Goal: Task Accomplishment & Management: Use online tool/utility

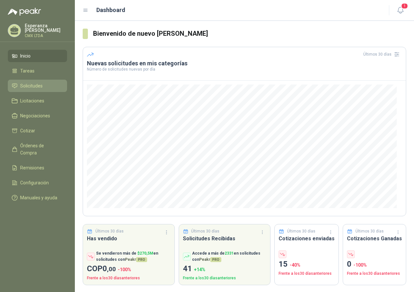
click at [30, 80] on link "Solicitudes" at bounding box center [37, 86] width 59 height 12
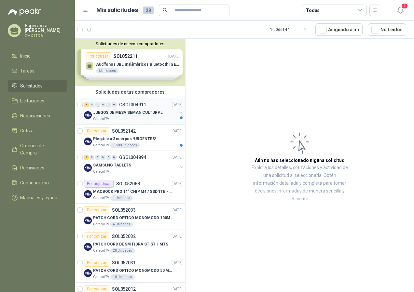
click at [143, 112] on p "JUEGOS DE MESA SEMAN CULTURAL" at bounding box center [128, 113] width 70 height 6
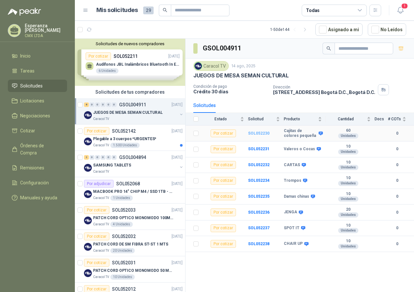
click at [255, 133] on b "SOL052230" at bounding box center [258, 133] width 21 height 5
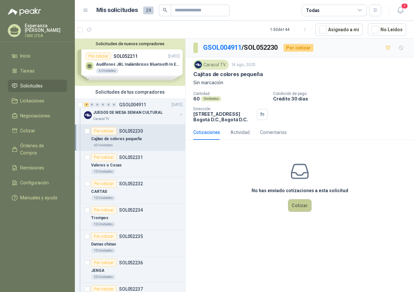
click at [293, 206] on button "Cotizar" at bounding box center [299, 205] width 23 height 12
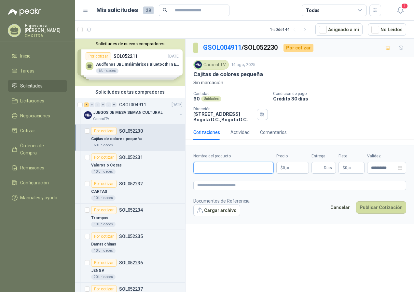
click at [234, 173] on input "Nombre del producto" at bounding box center [233, 168] width 80 height 12
paste input "**********"
type input "**********"
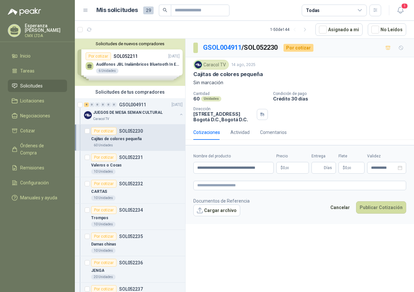
click at [289, 168] on span ",00" at bounding box center [287, 168] width 4 height 4
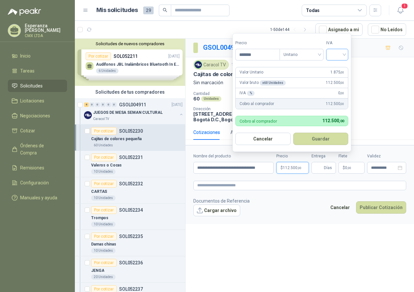
type input "*******"
click at [344, 52] on input "search" at bounding box center [337, 54] width 14 height 10
click at [333, 87] on div "0%" at bounding box center [339, 88] width 12 height 7
click at [322, 140] on button "Guardar" at bounding box center [322, 139] width 56 height 12
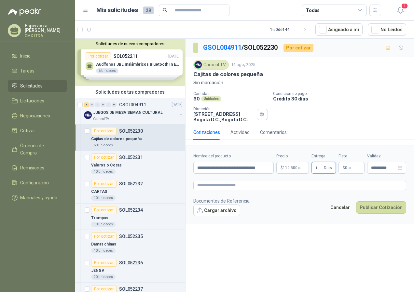
type input "*"
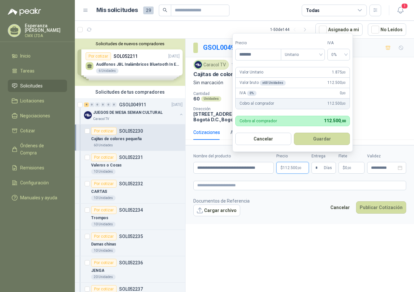
click at [291, 170] on span "112.500 ,00" at bounding box center [292, 168] width 19 height 4
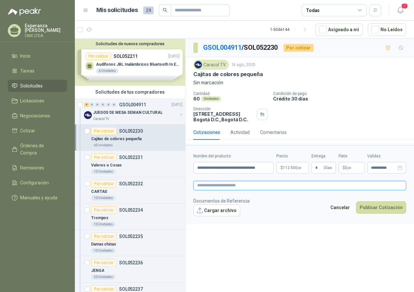
click at [245, 186] on textarea at bounding box center [299, 185] width 213 height 9
click at [390, 207] on button "Publicar Cotización" at bounding box center [381, 207] width 50 height 12
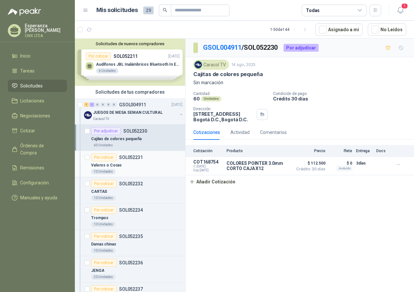
click at [136, 161] on div "Valeros o Cocas" at bounding box center [136, 165] width 91 height 8
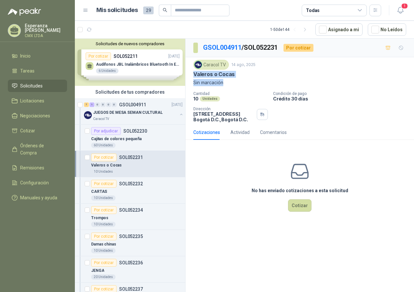
drag, startPoint x: 193, startPoint y: 75, endPoint x: 243, endPoint y: 78, distance: 50.6
click at [243, 78] on div "Caracol TV 14 ago, 2025 Valeros o Cocas Sin marcación Cantidad 10 Unidades Cond…" at bounding box center [299, 91] width 228 height 68
drag, startPoint x: 243, startPoint y: 78, endPoint x: 232, endPoint y: 86, distance: 13.5
click at [232, 86] on p "Sin marcación" at bounding box center [299, 82] width 213 height 7
drag, startPoint x: 195, startPoint y: 75, endPoint x: 238, endPoint y: 76, distance: 43.0
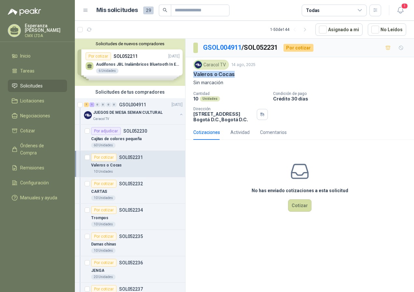
click at [238, 76] on div "Valeros o Cocas" at bounding box center [299, 74] width 213 height 7
copy p "Valeros o Cocas"
click at [144, 193] on div "CARTAS" at bounding box center [136, 192] width 91 height 8
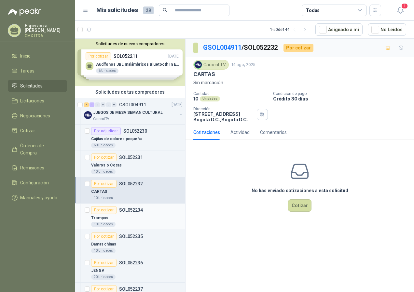
click at [130, 218] on div "Trompos" at bounding box center [136, 218] width 91 height 8
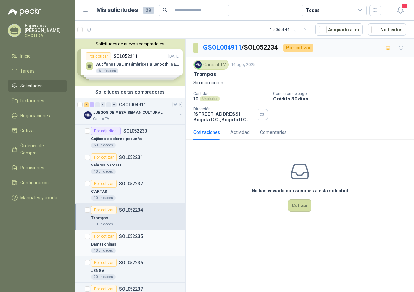
click at [106, 242] on p "Damas chinas" at bounding box center [103, 244] width 25 height 6
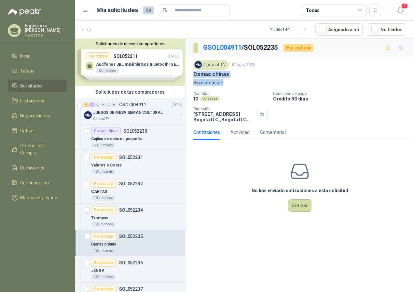
drag, startPoint x: 191, startPoint y: 74, endPoint x: 242, endPoint y: 79, distance: 52.0
click at [242, 79] on div "Caracol TV 14 ago, 2025 Damas chinas Sin marcación Cantidad 10 Unidades Condici…" at bounding box center [299, 91] width 228 height 68
drag, startPoint x: 242, startPoint y: 79, endPoint x: 222, endPoint y: 82, distance: 20.5
click at [224, 84] on p "Sin marcación" at bounding box center [299, 82] width 213 height 7
drag, startPoint x: 194, startPoint y: 74, endPoint x: 228, endPoint y: 75, distance: 33.9
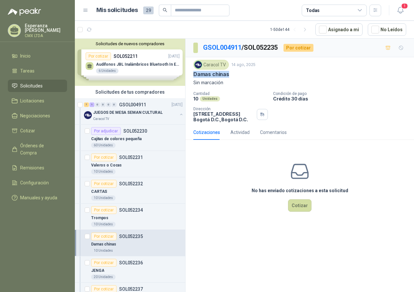
click at [228, 75] on p "Damas chinas" at bounding box center [211, 74] width 36 height 7
copy p "Damas chinas"
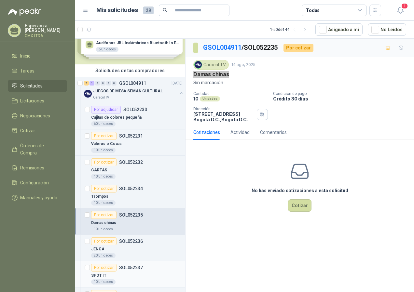
scroll to position [33, 0]
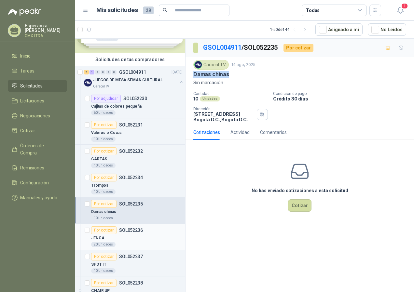
drag, startPoint x: 119, startPoint y: 242, endPoint x: 118, endPoint y: 238, distance: 5.0
click at [119, 242] on div "20 Unidades" at bounding box center [136, 244] width 91 height 5
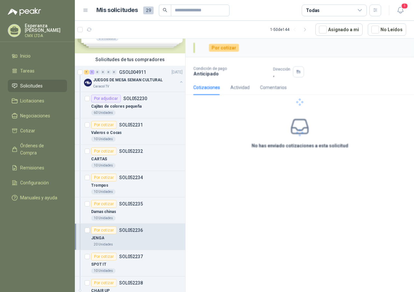
click at [118, 238] on div "JENGA" at bounding box center [136, 238] width 91 height 8
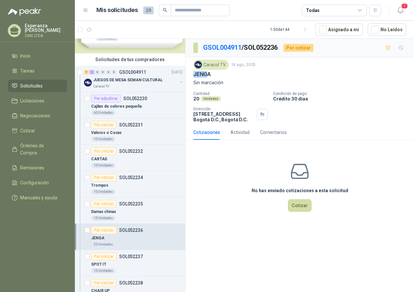
drag, startPoint x: 194, startPoint y: 75, endPoint x: 208, endPoint y: 75, distance: 14.6
click at [208, 75] on p "JENGA" at bounding box center [202, 74] width 18 height 7
drag, startPoint x: 208, startPoint y: 75, endPoint x: 198, endPoint y: 74, distance: 10.8
click at [211, 74] on p "JENGA" at bounding box center [202, 74] width 18 height 7
drag, startPoint x: 192, startPoint y: 74, endPoint x: 215, endPoint y: 75, distance: 23.4
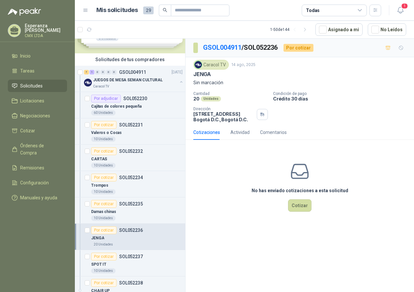
click at [215, 75] on div "Caracol TV 14 ago, 2025 JENGA Sin marcación Cantidad 20 Unidades Condición de p…" at bounding box center [299, 91] width 228 height 68
copy p "JENGA"
click at [116, 260] on div "Por cotizar" at bounding box center [103, 257] width 25 height 8
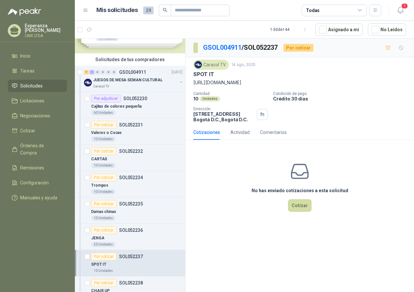
click at [220, 84] on p "https://listado.mercadolibre.com.co/spot-it" at bounding box center [299, 82] width 213 height 7
drag, startPoint x: 192, startPoint y: 83, endPoint x: 293, endPoint y: 82, distance: 100.5
click at [293, 82] on div "Caracol TV 14 ago, 2025 SPOT IT https://listado.mercadolibre.com.co/spot-it Can…" at bounding box center [299, 91] width 228 height 68
drag, startPoint x: 293, startPoint y: 82, endPoint x: 262, endPoint y: 78, distance: 30.8
drag, startPoint x: 262, startPoint y: 78, endPoint x: 210, endPoint y: 86, distance: 52.6
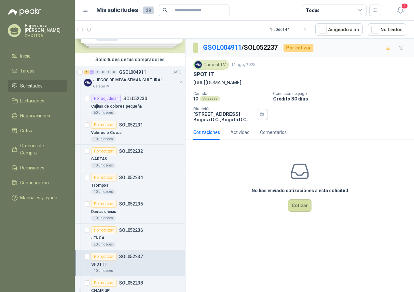
click at [212, 89] on div "Caracol TV 14 ago, 2025 SPOT IT https://listado.mercadolibre.com.co/spot-it Can…" at bounding box center [299, 91] width 213 height 62
drag, startPoint x: 231, startPoint y: 85, endPoint x: 291, endPoint y: 82, distance: 60.3
click at [291, 82] on p "https://listado.mercadolibre.com.co/spot-it" at bounding box center [299, 82] width 213 height 7
copy p "https://listado.mercadolibre.com.co/spot-it"
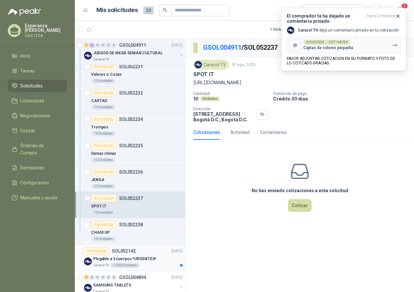
scroll to position [98, 0]
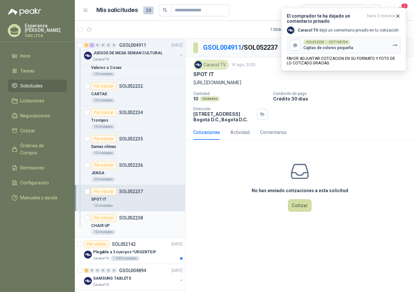
click at [123, 225] on div "CHAIR UP" at bounding box center [136, 226] width 91 height 8
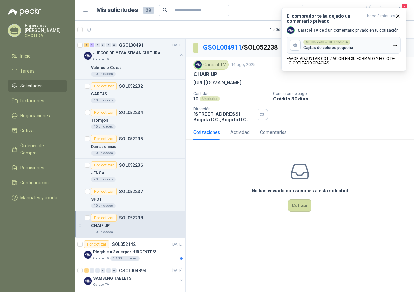
drag, startPoint x: 193, startPoint y: 73, endPoint x: 221, endPoint y: 74, distance: 28.0
click at [221, 74] on div "CHAIR UP" at bounding box center [299, 74] width 213 height 7
copy p "CHAIR UP"
drag, startPoint x: 195, startPoint y: 79, endPoint x: 200, endPoint y: 83, distance: 6.5
click at [195, 79] on p "https://www.panamericana.com.co/juego-de-mesa-chair-up-silla-arriba-671720/p" at bounding box center [299, 82] width 213 height 7
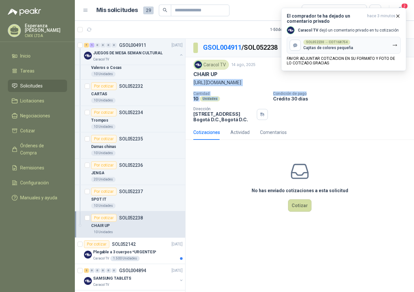
drag, startPoint x: 194, startPoint y: 83, endPoint x: 311, endPoint y: 89, distance: 118.0
click at [311, 89] on div "Caracol TV 14 ago, 2025 CHAIR UP https://www.panamericana.com.co/juego-de-mesa-…" at bounding box center [299, 91] width 213 height 62
drag, startPoint x: 311, startPoint y: 89, endPoint x: 258, endPoint y: 88, distance: 53.1
click at [257, 85] on p "https://www.panamericana.com.co/juego-de-mesa-chair-up-silla-arriba-671720/p" at bounding box center [299, 82] width 213 height 7
click at [222, 91] on div "Caracol TV 14 ago, 2025 CHAIR UP https://www.panamericana.com.co/juego-de-mesa-…" at bounding box center [299, 91] width 213 height 62
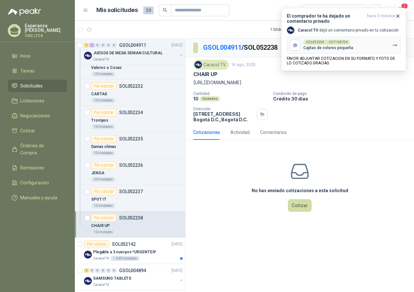
drag, startPoint x: 193, startPoint y: 82, endPoint x: 375, endPoint y: 86, distance: 182.3
click at [375, 86] on div "Caracol TV 14 ago, 2025 CHAIR UP https://www.panamericana.com.co/juego-de-mesa-…" at bounding box center [299, 91] width 228 height 68
copy p "https://www.panamericana.com.co/juego-de-mesa-chair-up-silla-arriba-671720/p"
drag, startPoint x: 129, startPoint y: 59, endPoint x: 159, endPoint y: 62, distance: 30.7
click at [129, 59] on div "Caracol TV" at bounding box center [135, 59] width 84 height 5
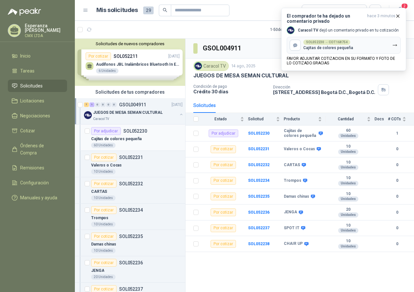
click at [131, 142] on p "Cajitas de colores pequeña" at bounding box center [116, 139] width 50 height 6
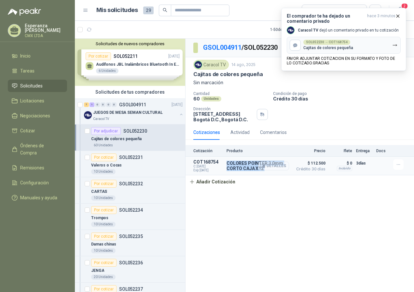
drag, startPoint x: 225, startPoint y: 164, endPoint x: 262, endPoint y: 170, distance: 37.2
click at [262, 170] on article "COT168754 C: 15/08/2025 Exp: 30/08/2025 COLORES POINTER 3.0mm CORTO CAJA X12 De…" at bounding box center [299, 166] width 228 height 19
drag, startPoint x: 262, startPoint y: 170, endPoint x: 248, endPoint y: 167, distance: 14.0
copy div "COLORES POINTER 3.0mm CORTO CAJA X12"
click at [401, 166] on button "button" at bounding box center [398, 164] width 10 height 10
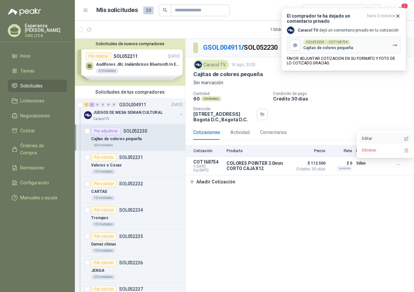
click at [363, 137] on button "Editar" at bounding box center [385, 138] width 52 height 10
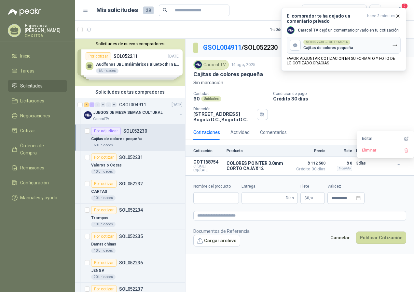
type input "**********"
type input "*"
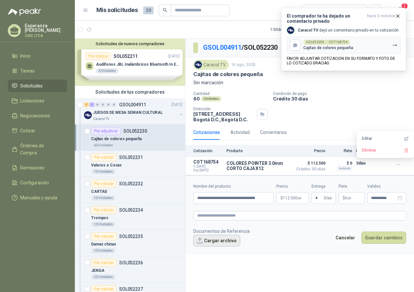
click at [214, 241] on button "Cargar archivo" at bounding box center [216, 241] width 47 height 12
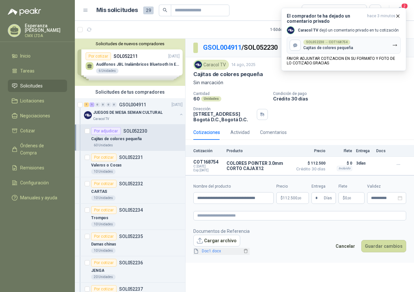
click at [216, 253] on link "Doc1.docx" at bounding box center [220, 251] width 43 height 6
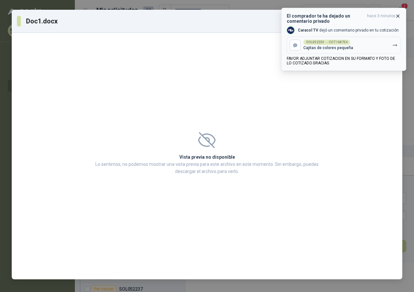
click at [399, 12] on button "El comprador te ha dejado un comentario privado hace 3 minutos Caracol TV dejó …" at bounding box center [343, 39] width 125 height 63
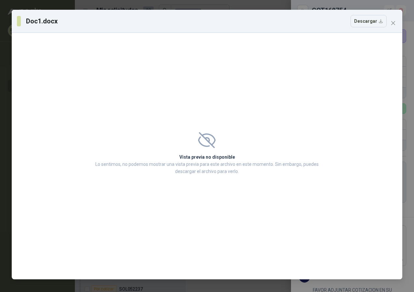
scroll to position [52, 0]
drag, startPoint x: 363, startPoint y: 22, endPoint x: 376, endPoint y: 23, distance: 13.7
click at [366, 21] on button "Descargar" at bounding box center [368, 21] width 36 height 12
click at [397, 20] on span "Close" at bounding box center [393, 22] width 10 height 5
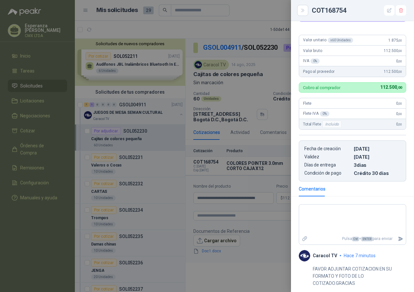
click at [263, 254] on div at bounding box center [207, 146] width 414 height 292
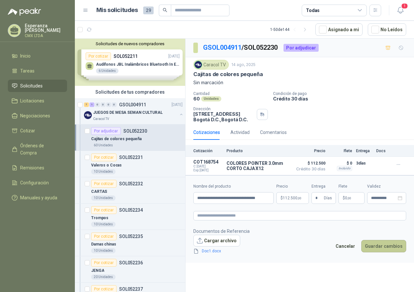
click at [376, 247] on button "Guardar cambios" at bounding box center [383, 246] width 45 height 12
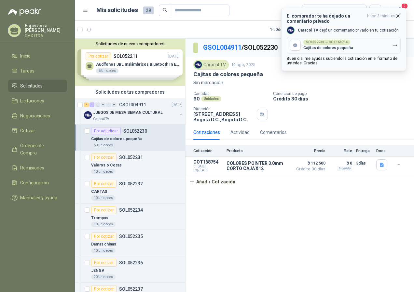
drag, startPoint x: 343, startPoint y: 38, endPoint x: 346, endPoint y: 41, distance: 3.5
click at [343, 38] on button "SOL052230 → COT168754 Cajitas de colores pequeña" at bounding box center [344, 45] width 114 height 17
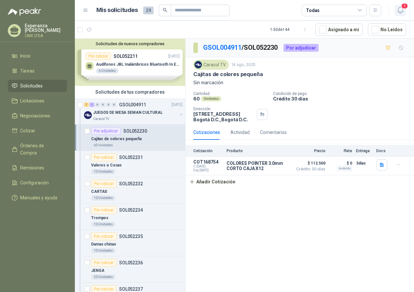
click at [404, 8] on span "1" at bounding box center [404, 6] width 7 height 6
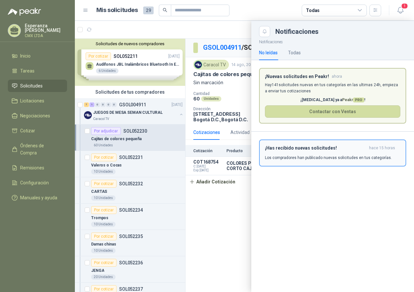
click at [298, 153] on div "¡Has recibido nuevas solicitudes! hace 15 horas Los compradores han publicado n…" at bounding box center [332, 152] width 135 height 15
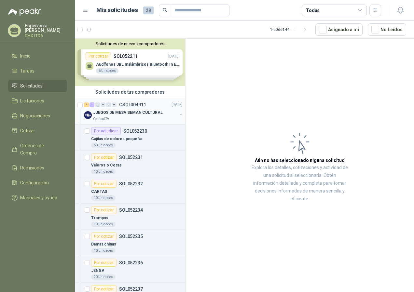
click at [126, 104] on p "GSOL004911" at bounding box center [132, 104] width 27 height 5
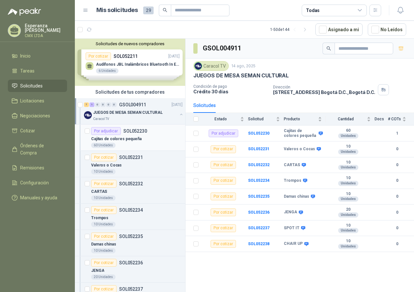
click at [134, 144] on div "60 Unidades" at bounding box center [136, 145] width 91 height 5
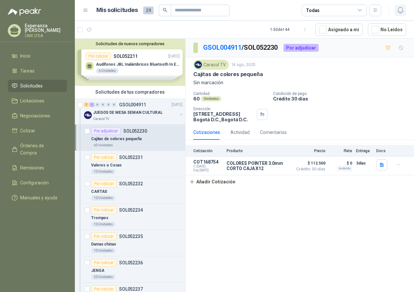
click at [398, 10] on icon "button" at bounding box center [400, 10] width 6 height 6
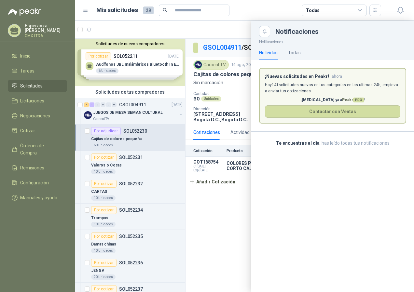
click at [216, 182] on div at bounding box center [244, 156] width 339 height 271
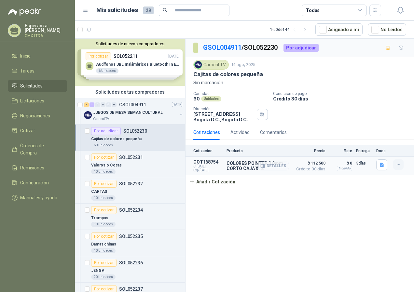
click at [398, 161] on button "button" at bounding box center [398, 164] width 10 height 10
click at [370, 187] on div "Cotización Producto Precio Flete Entrega Docs COT168754 C: 15/08/2025 Exp: 30/0…" at bounding box center [299, 166] width 228 height 43
click at [129, 111] on p "JUEGOS DE MESA SEMAN CULTURAL" at bounding box center [128, 113] width 70 height 6
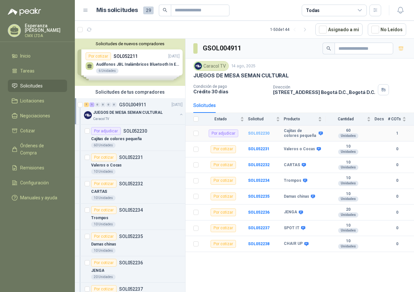
click at [265, 133] on b "SOL052230" at bounding box center [258, 133] width 21 height 5
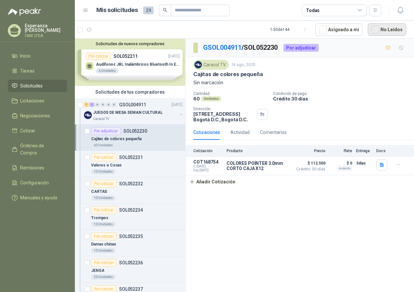
click at [387, 32] on button "No Leídos" at bounding box center [387, 29] width 38 height 12
click at [289, 193] on div "GSOL004911 / SOL052230 Por adjudicar Caracol TV 14 ago, 2025 Cajitas de colores…" at bounding box center [299, 167] width 228 height 256
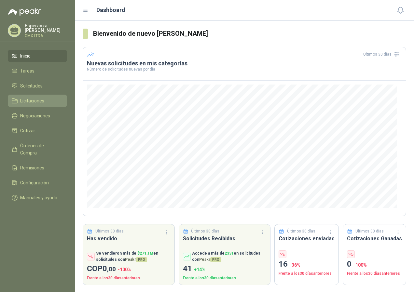
drag, startPoint x: 38, startPoint y: 82, endPoint x: 48, endPoint y: 102, distance: 22.6
click at [38, 82] on span "Solicitudes" at bounding box center [31, 85] width 22 height 7
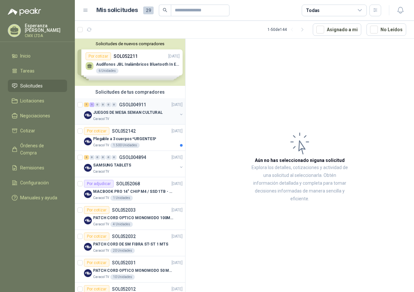
click at [109, 113] on p "JUEGOS DE MESA SEMAN CULTURAL" at bounding box center [128, 113] width 70 height 6
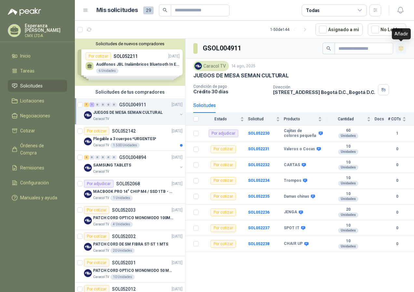
click at [401, 48] on icon "button" at bounding box center [401, 49] width 6 height 6
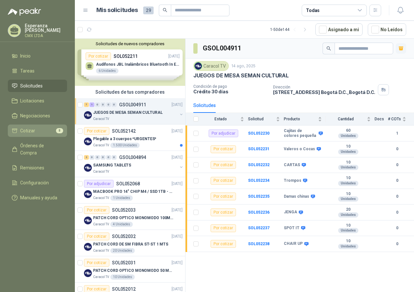
click at [20, 128] on span "Cotizar" at bounding box center [27, 130] width 15 height 7
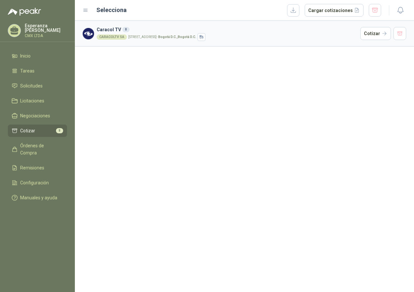
click at [164, 39] on strong "Bogotá D.C. , Bogotá D.C." at bounding box center [177, 37] width 38 height 4
click at [349, 12] on button "Cargar cotizaciones" at bounding box center [334, 10] width 59 height 13
click at [378, 11] on button "button" at bounding box center [375, 10] width 12 height 13
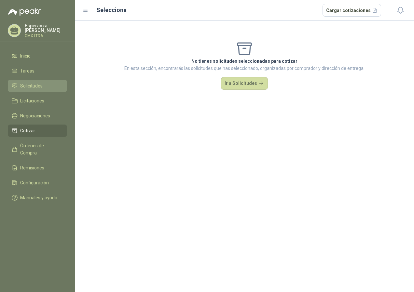
click at [37, 81] on link "Solicitudes" at bounding box center [37, 86] width 59 height 12
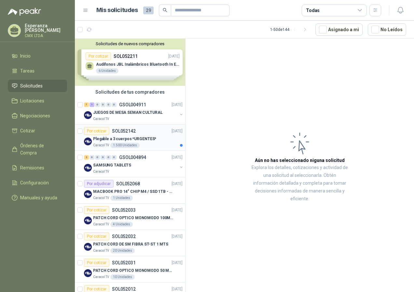
click at [141, 137] on p "Plegable a 3 cuerpos *URGENTES*" at bounding box center [124, 139] width 63 height 6
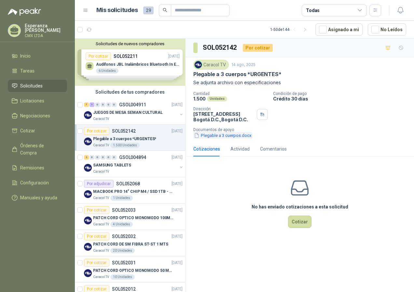
click at [215, 138] on button "Plegable a 3 cuerpos.docx" at bounding box center [222, 135] width 59 height 7
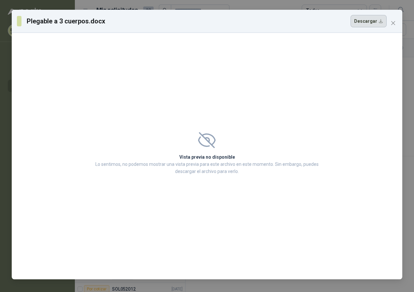
click at [360, 26] on button "Descargar" at bounding box center [368, 21] width 36 height 12
click at [397, 23] on span "Close" at bounding box center [393, 22] width 10 height 5
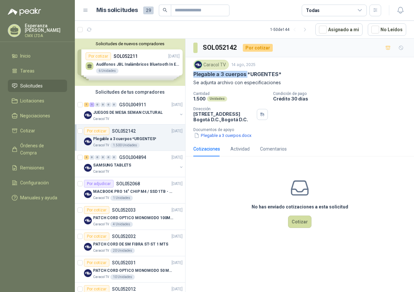
drag, startPoint x: 192, startPoint y: 75, endPoint x: 247, endPoint y: 78, distance: 54.7
click at [247, 78] on div "Caracol TV 14 ago, 2025 Plegable a 3 cuerpos *URGENTES* Se adjunta archivo con …" at bounding box center [299, 99] width 228 height 84
copy p "Plegable a 3 cuerpos"
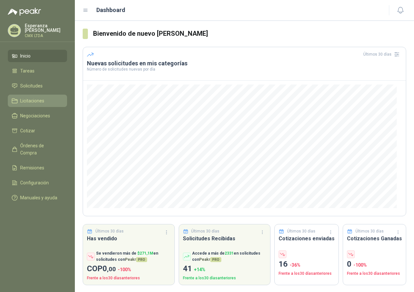
drag, startPoint x: 38, startPoint y: 86, endPoint x: 40, endPoint y: 105, distance: 19.3
click at [38, 86] on span "Solicitudes" at bounding box center [31, 85] width 22 height 7
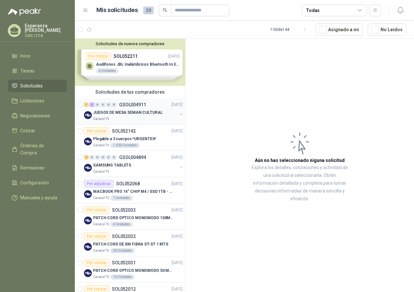
click at [103, 110] on p "JUEGOS DE MESA SEMAN CULTURAL" at bounding box center [128, 113] width 70 height 6
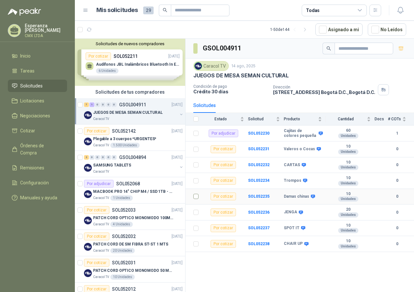
click at [200, 194] on td at bounding box center [193, 197] width 17 height 16
drag, startPoint x: 391, startPoint y: 0, endPoint x: 257, endPoint y: 135, distance: 190.1
click at [161, 197] on div "Caracol TV 1 Unidades" at bounding box center [137, 198] width 89 height 5
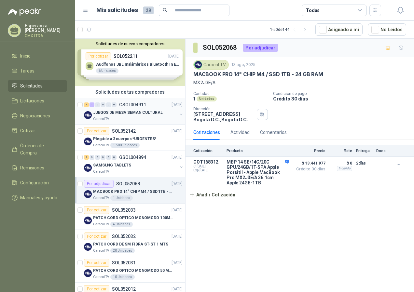
click at [130, 106] on p "GSOL004911" at bounding box center [132, 104] width 27 height 5
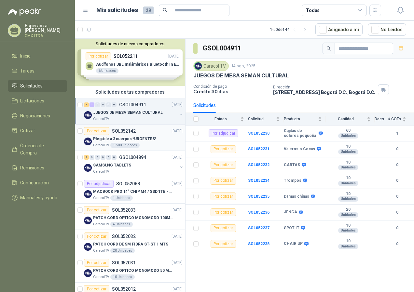
drag, startPoint x: 131, startPoint y: 143, endPoint x: 143, endPoint y: 143, distance: 11.1
click at [132, 143] on div "1.500 Unidades" at bounding box center [124, 145] width 29 height 5
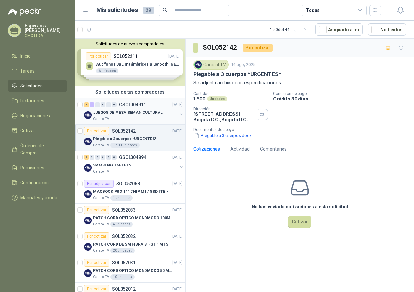
click at [127, 122] on div "7 1 0 0 0 0 GSOL004911 [DATE] JUEGOS [PERSON_NAME] SEMAN CULTURAL Caracol TV" at bounding box center [130, 111] width 110 height 26
click at [133, 108] on div "7 1 0 0 0 0 GSOL004911 [DATE]" at bounding box center [134, 105] width 100 height 8
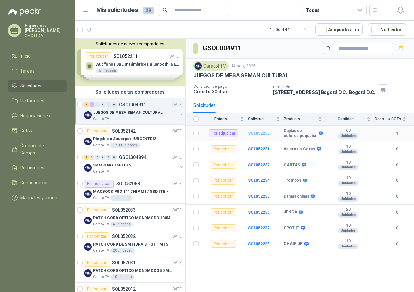
click at [264, 133] on b "SOL052230" at bounding box center [258, 133] width 21 height 5
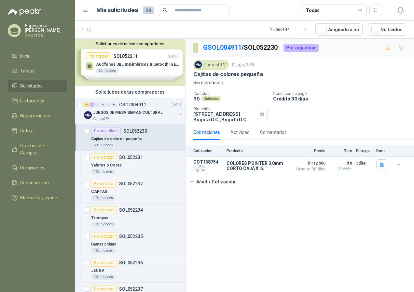
click at [254, 49] on p "GSOL004911 / SOL052230" at bounding box center [240, 48] width 75 height 10
drag, startPoint x: 248, startPoint y: 46, endPoint x: 280, endPoint y: 46, distance: 32.5
click at [278, 46] on p "GSOL004911 / SOL052230" at bounding box center [240, 48] width 75 height 10
copy p "SOL052230"
click at [179, 9] on input "text" at bounding box center [198, 10] width 46 height 11
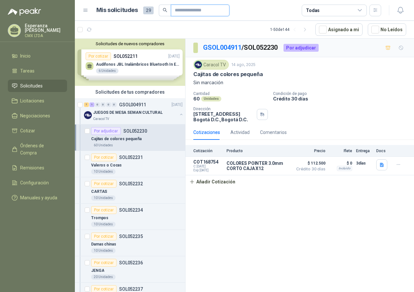
paste input "*********"
type input "*********"
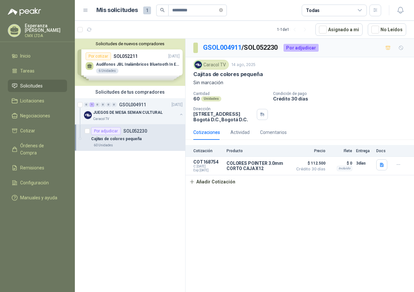
click at [134, 141] on p "Cajitas de colores pequeña" at bounding box center [116, 139] width 50 height 6
click at [147, 113] on p "JUEGOS DE MESA SEMAN CULTURAL" at bounding box center [128, 113] width 70 height 6
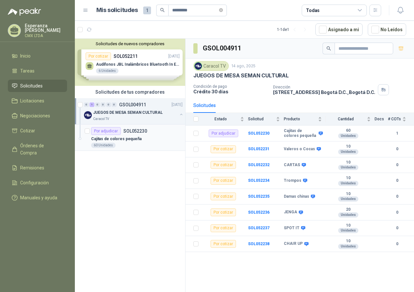
click at [143, 141] on div "Cajitas de colores pequeña" at bounding box center [136, 139] width 91 height 8
